Goal: Task Accomplishment & Management: Manage account settings

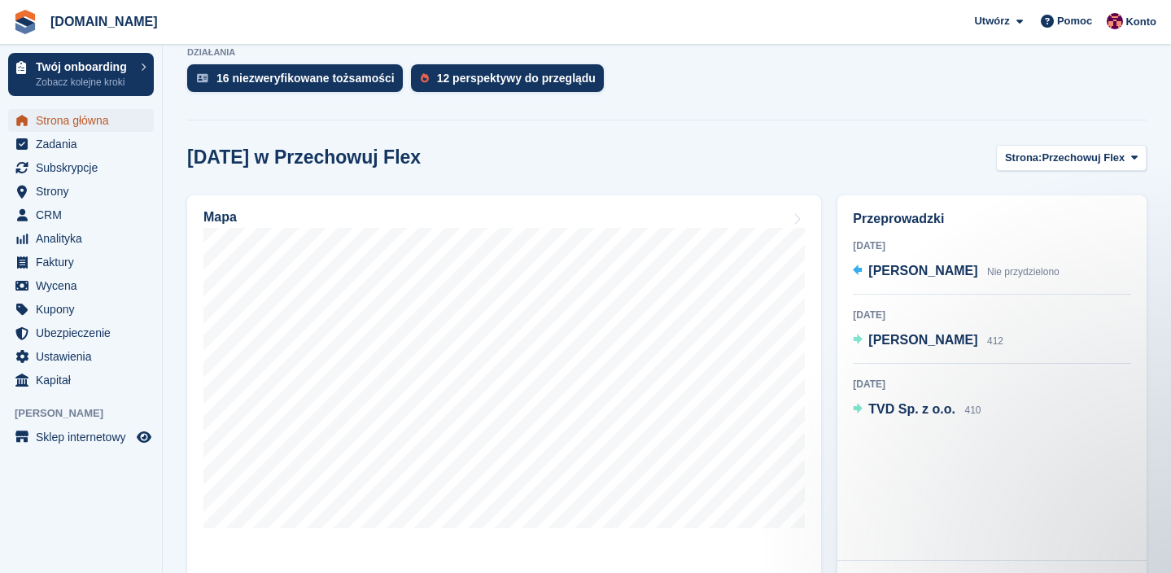
click at [79, 124] on span "Strona główna" at bounding box center [85, 120] width 98 height 23
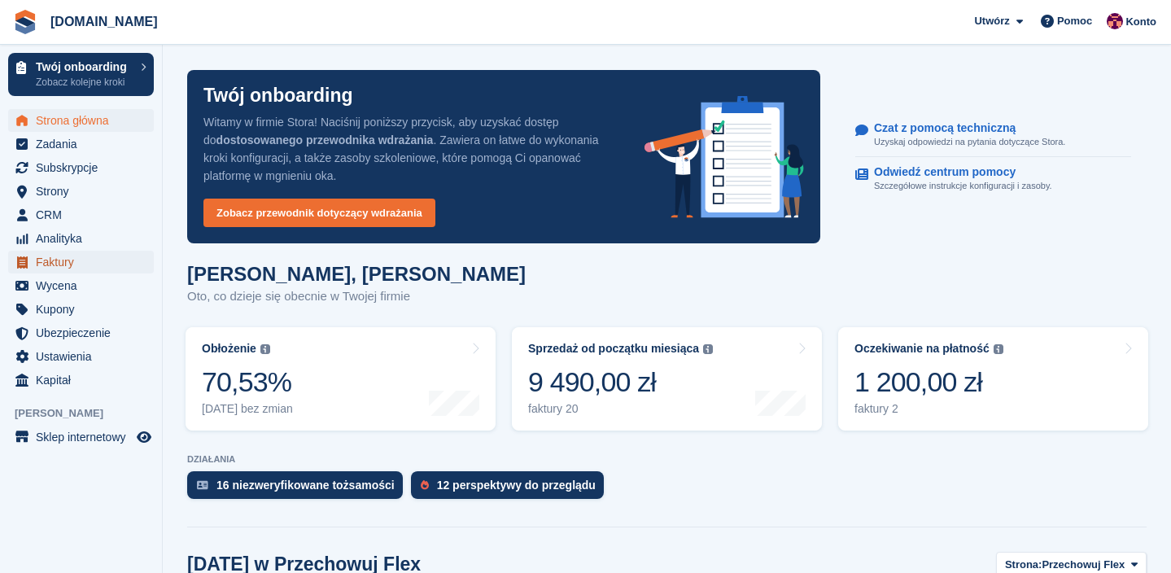
click at [75, 262] on span "Faktury" at bounding box center [85, 262] width 98 height 23
